Goal: Find specific page/section: Find specific page/section

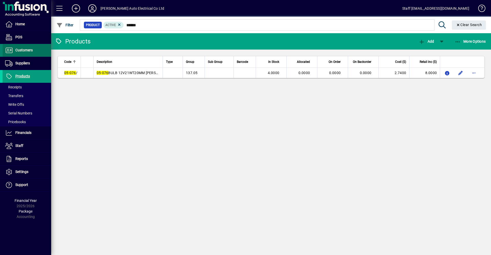
click at [23, 52] on span "Customers" at bounding box center [23, 50] width 17 height 4
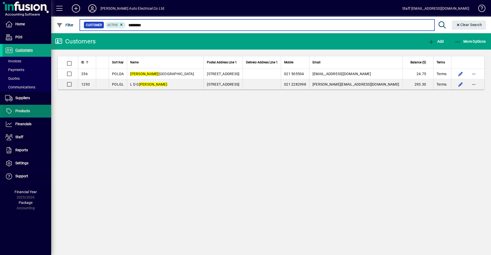
type input "********"
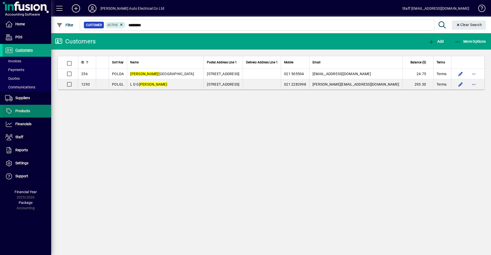
click at [19, 112] on span "Products" at bounding box center [22, 111] width 15 height 4
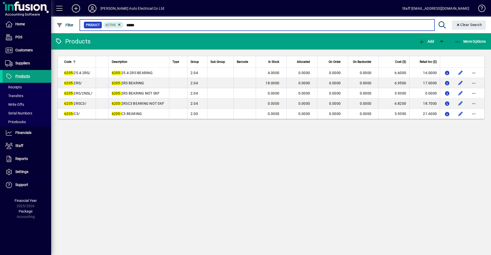
type input "*****"
